Goal: Information Seeking & Learning: Find specific page/section

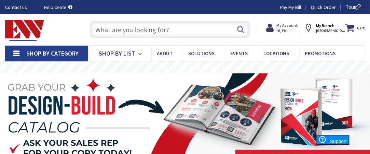
click at [150, 29] on input "text" at bounding box center [170, 29] width 160 height 17
click at [160, 28] on input "text" at bounding box center [170, 29] width 160 height 17
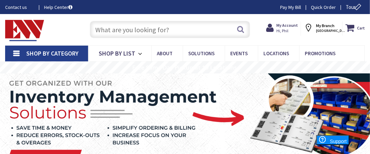
click at [160, 28] on input "text" at bounding box center [170, 29] width 160 height 17
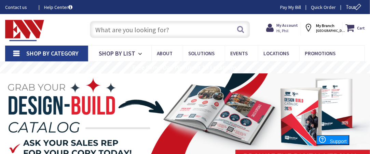
click at [140, 27] on input "text" at bounding box center [170, 29] width 160 height 17
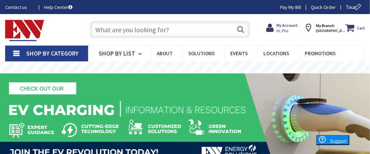
click at [138, 28] on input "text" at bounding box center [170, 29] width 160 height 17
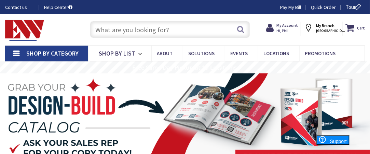
click at [141, 29] on input "text" at bounding box center [170, 29] width 160 height 17
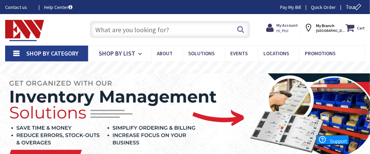
click at [124, 29] on input "text" at bounding box center [170, 29] width 160 height 17
type input "s"
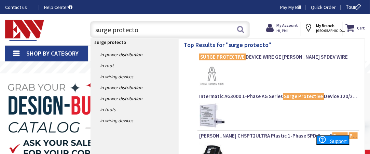
type input "surge protector"
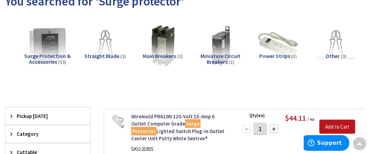
scroll to position [34, 0]
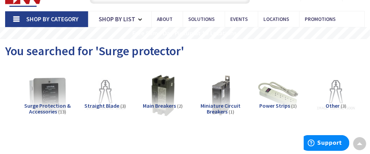
click at [45, 106] on span "Surge Protection & Accessories" at bounding box center [47, 108] width 47 height 13
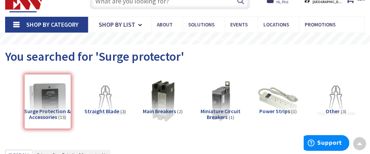
scroll to position [0, 0]
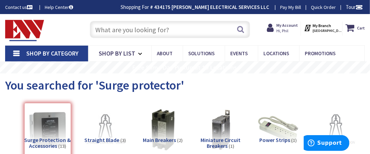
click at [157, 31] on input "text" at bounding box center [170, 29] width 160 height 17
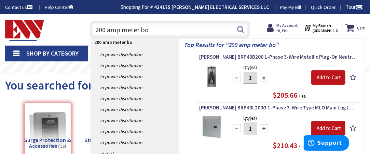
type input "200 amp meter box"
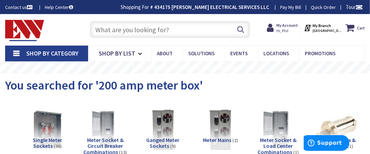
click at [151, 31] on input "text" at bounding box center [170, 29] width 160 height 17
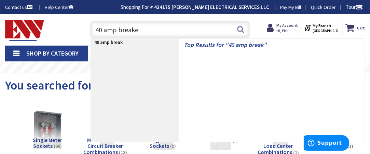
type input "40 amp breaker"
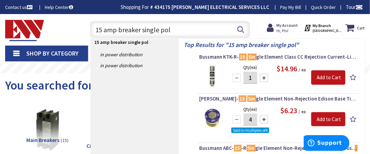
type input "15 amp breaker single pole"
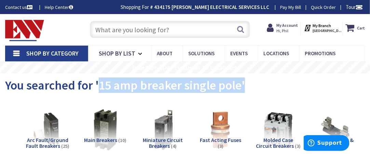
drag, startPoint x: 100, startPoint y: 83, endPoint x: 257, endPoint y: 81, distance: 156.6
click at [257, 81] on div "You searched for '15 amp breaker single pole'" at bounding box center [185, 86] width 360 height 26
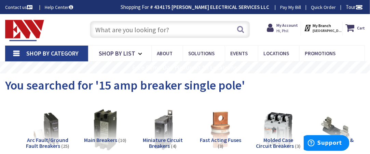
click at [133, 30] on input "text" at bounding box center [170, 29] width 160 height 17
paste input "15 amp breaker single pole'"
click at [103, 27] on input "15 amp breaker single pole'" at bounding box center [170, 29] width 160 height 17
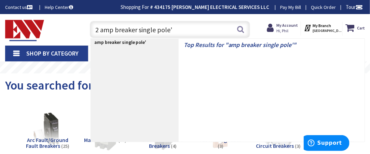
type input "20 amp breaker single pole'"
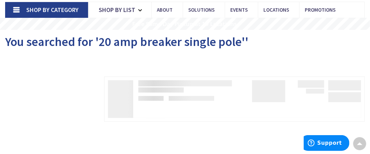
scroll to position [34, 0]
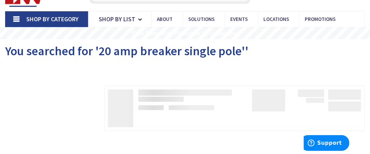
click at [120, 64] on div "You searched for '20 amp breaker single pole''" at bounding box center [185, 52] width 360 height 26
drag, startPoint x: 120, startPoint y: 64, endPoint x: 108, endPoint y: 41, distance: 26.2
click at [93, 77] on div "View Subcategories No Products Found We found a particular page for your reques…" at bounding box center [185, 116] width 360 height 103
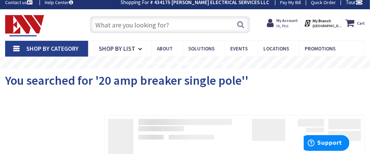
scroll to position [0, 0]
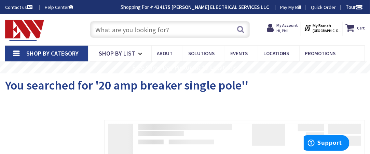
click at [120, 27] on input "text" at bounding box center [170, 29] width 160 height 17
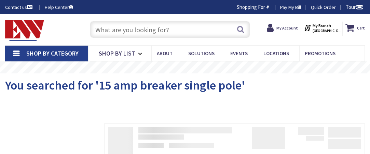
click at [113, 30] on input "text" at bounding box center [170, 29] width 160 height 17
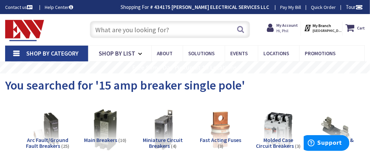
paste input "15 amp breaker single pole'"
click at [102, 28] on input "15 amp breaker single pole'" at bounding box center [170, 29] width 160 height 17
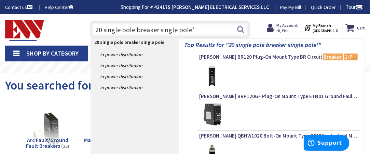
click at [198, 32] on input "20 single pole breaker single pole'" at bounding box center [170, 29] width 160 height 17
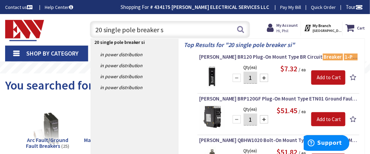
type input "20 single pole breaker"
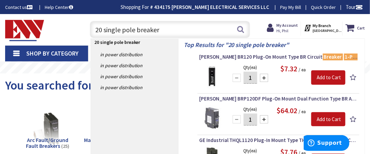
drag, startPoint x: 161, startPoint y: 28, endPoint x: 85, endPoint y: 26, distance: 76.3
click at [85, 26] on div "20 single pole breaker 20 single pole breaker Search" at bounding box center [168, 29] width 174 height 22
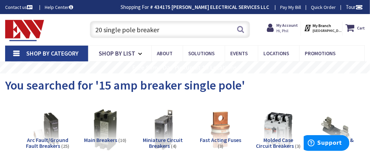
click at [165, 29] on input "20 single pole breaker" at bounding box center [170, 29] width 160 height 17
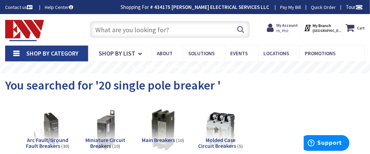
click at [113, 28] on input "text" at bounding box center [170, 29] width 160 height 17
paste input "20 single pole breaker"
click at [98, 27] on input "20 single pole breaker" at bounding box center [170, 29] width 160 height 17
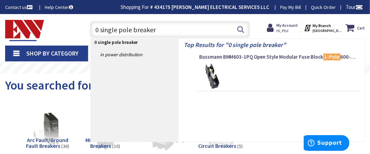
type input "40 single pole breaker"
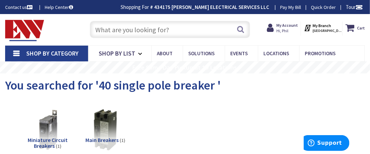
click at [128, 29] on input "text" at bounding box center [170, 29] width 160 height 17
paste input "20 single pole breaker"
drag, startPoint x: 103, startPoint y: 30, endPoint x: 113, endPoint y: 16, distance: 16.8
click at [103, 30] on input "20 single pole breaker" at bounding box center [170, 29] width 160 height 17
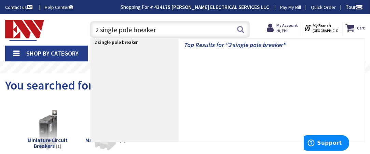
type input "25 single pole breaker"
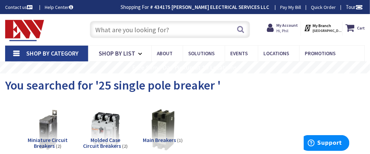
click at [118, 30] on input "text" at bounding box center [170, 29] width 160 height 17
paste input "20 single pole breaker"
click at [98, 26] on input "20 single pole breaker" at bounding box center [170, 29] width 160 height 17
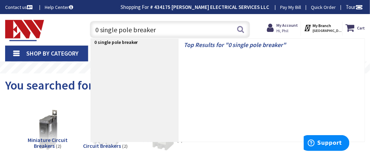
type input "50 single pole breaker"
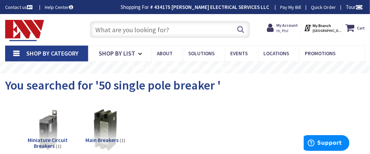
click at [127, 29] on input "text" at bounding box center [170, 29] width 160 height 17
paste input "20 single pole breaker"
click at [99, 30] on input "20 single pole breaker" at bounding box center [170, 29] width 160 height 17
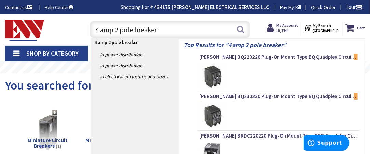
click at [99, 27] on input "4 amp 2 pole breaker" at bounding box center [170, 29] width 160 height 17
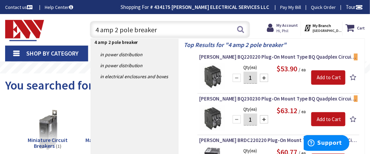
type input "40 amp 2 pole breaker"
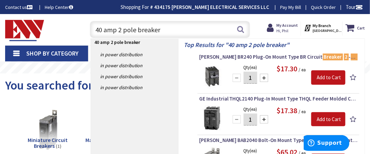
drag, startPoint x: 96, startPoint y: 27, endPoint x: 158, endPoint y: 28, distance: 61.9
click at [158, 28] on input "40 amp 2 pole breaker" at bounding box center [170, 29] width 160 height 17
click at [183, 26] on input "40 amp 2 pole breaker" at bounding box center [170, 29] width 160 height 17
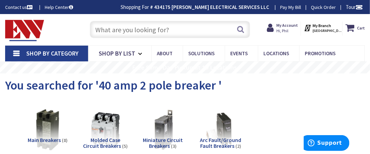
click at [119, 30] on input "text" at bounding box center [170, 29] width 160 height 17
paste input "40 amp 2 pole breaker"
click at [101, 30] on input "40 amp 2 pole breaker" at bounding box center [170, 29] width 160 height 17
click at [98, 27] on input "40 amp 2 pole breaker" at bounding box center [170, 29] width 160 height 17
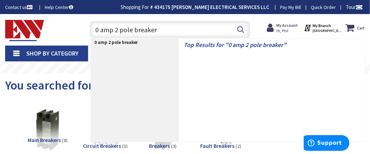
type input "50 amp 2 pole breaker"
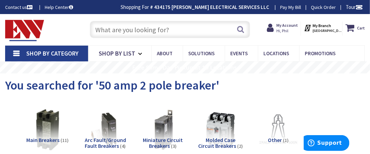
click at [115, 28] on input "text" at bounding box center [170, 29] width 160 height 17
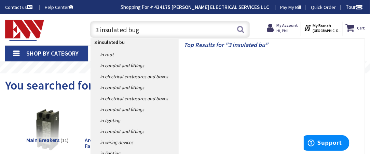
type input "3 insulated bugs"
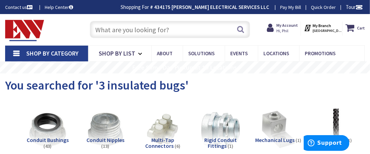
click at [117, 32] on input "text" at bounding box center [170, 29] width 160 height 17
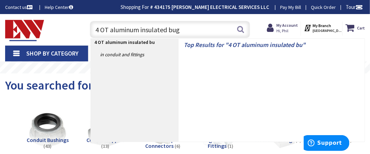
type input "4 OT aluminum insulated bugs"
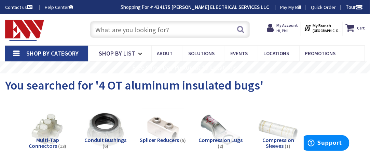
click at [112, 29] on input "text" at bounding box center [170, 29] width 160 height 17
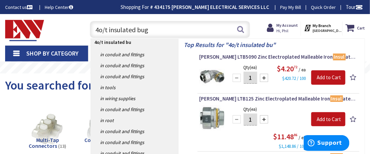
type input "4o/t insulated bugs"
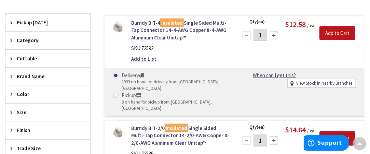
scroll to position [34, 0]
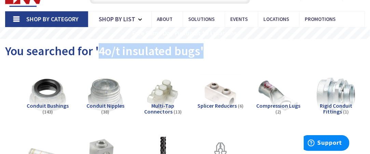
drag, startPoint x: 100, startPoint y: 50, endPoint x: 207, endPoint y: 47, distance: 106.4
click at [207, 47] on div "You searched for '4o/t insulated bugs'" at bounding box center [185, 52] width 360 height 26
copy span "4o/t insulated bugs'"
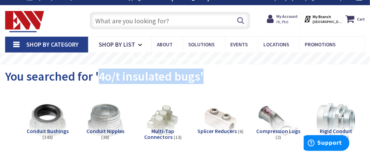
scroll to position [0, 0]
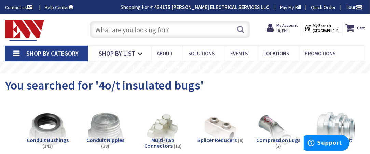
click at [107, 28] on input "text" at bounding box center [170, 29] width 160 height 17
paste input "4o/t insulated bugs'"
click at [98, 26] on input "4o/t insulated bugs'" at bounding box center [170, 29] width 160 height 17
type input "4 o/t insulated bugs'"
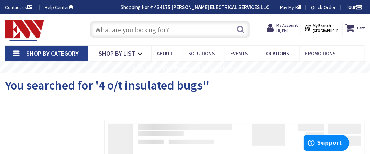
click at [111, 28] on input "text" at bounding box center [170, 29] width 160 height 17
paste input "4o/t insulated bugs'"
click at [105, 28] on input "4o/t insulated bugs'" at bounding box center [170, 29] width 160 height 17
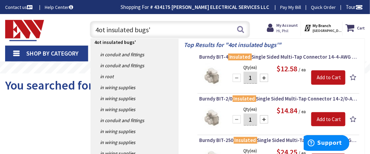
click at [60, 123] on div "Filters Pickup Today close Pickup Today Category close Category Cuttable close …" at bounding box center [47, 144] width 85 height 49
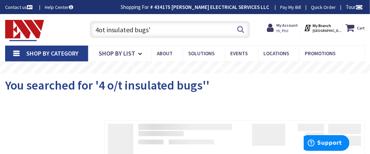
drag, startPoint x: 99, startPoint y: 30, endPoint x: 105, endPoint y: 27, distance: 6.7
click at [99, 30] on input "4ot insulated bugs'" at bounding box center [170, 29] width 160 height 17
type input "4 ot insulated bugs'"
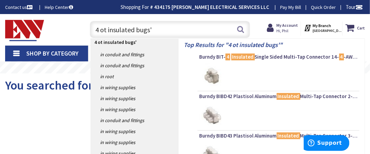
click at [156, 28] on input "4 ot insulated bugs'" at bounding box center [170, 29] width 160 height 17
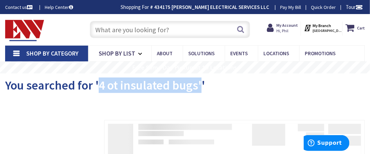
drag, startPoint x: 100, startPoint y: 84, endPoint x: 191, endPoint y: 83, distance: 91.0
click at [200, 85] on span "You searched for '4 ot insulated bugs''" at bounding box center [105, 84] width 200 height 15
copy span "4 ot insulated bugs'"
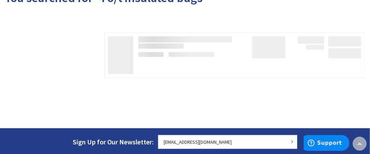
scroll to position [34, 0]
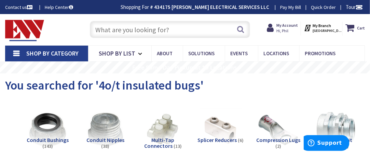
click at [114, 26] on input "text" at bounding box center [170, 29] width 160 height 17
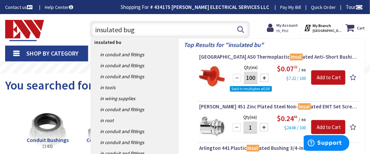
type input "insulated bugs"
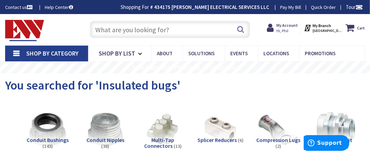
click at [133, 33] on input "text" at bounding box center [170, 29] width 160 height 17
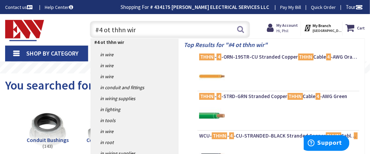
type input "#4 ot thhn wire"
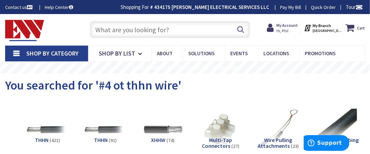
click at [163, 29] on input "text" at bounding box center [170, 29] width 160 height 17
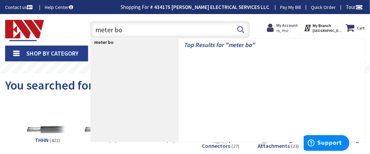
type input "meter box"
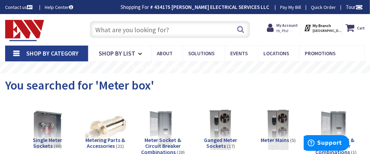
click at [122, 29] on input "text" at bounding box center [170, 29] width 160 height 17
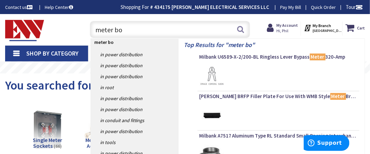
type input "meter box"
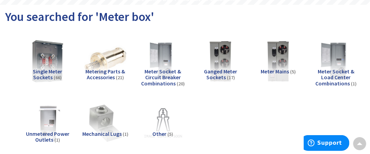
click at [53, 66] on img at bounding box center [48, 61] width 46 height 46
